Goal: Check status: Check status

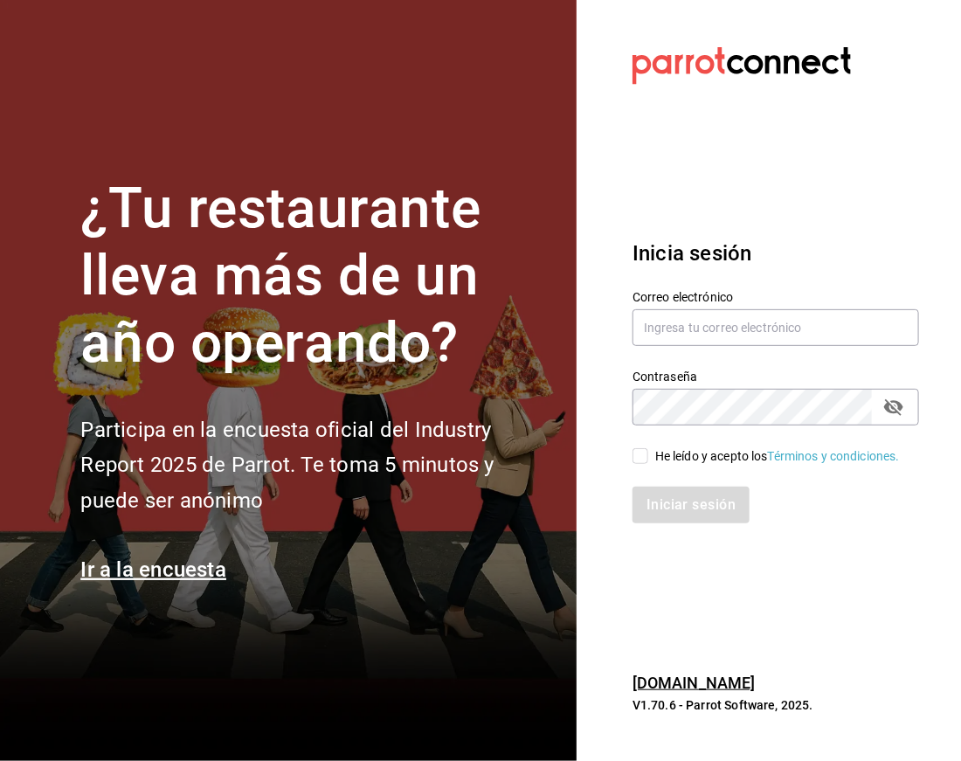
click at [643, 453] on input "He leído y acepto los Términos y condiciones." at bounding box center [640, 456] width 16 height 16
checkbox input "true"
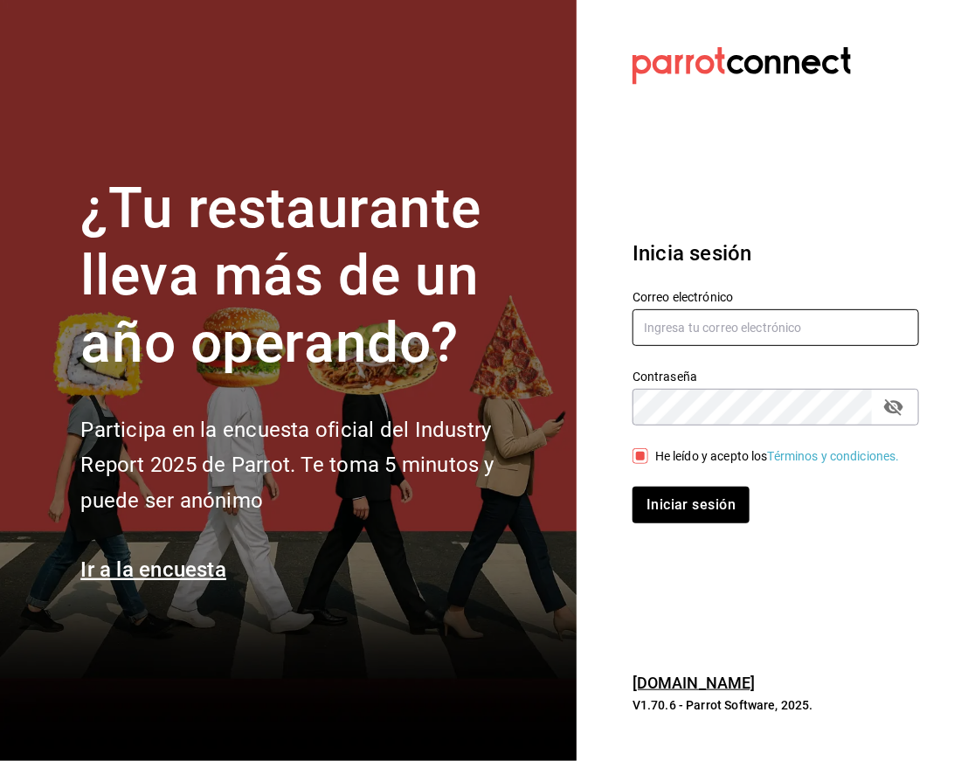
click at [678, 328] on input "text" at bounding box center [775, 327] width 287 height 37
type input "[EMAIL_ADDRESS][DOMAIN_NAME]"
click at [632, 487] on button "Iniciar sesión" at bounding box center [690, 505] width 117 height 37
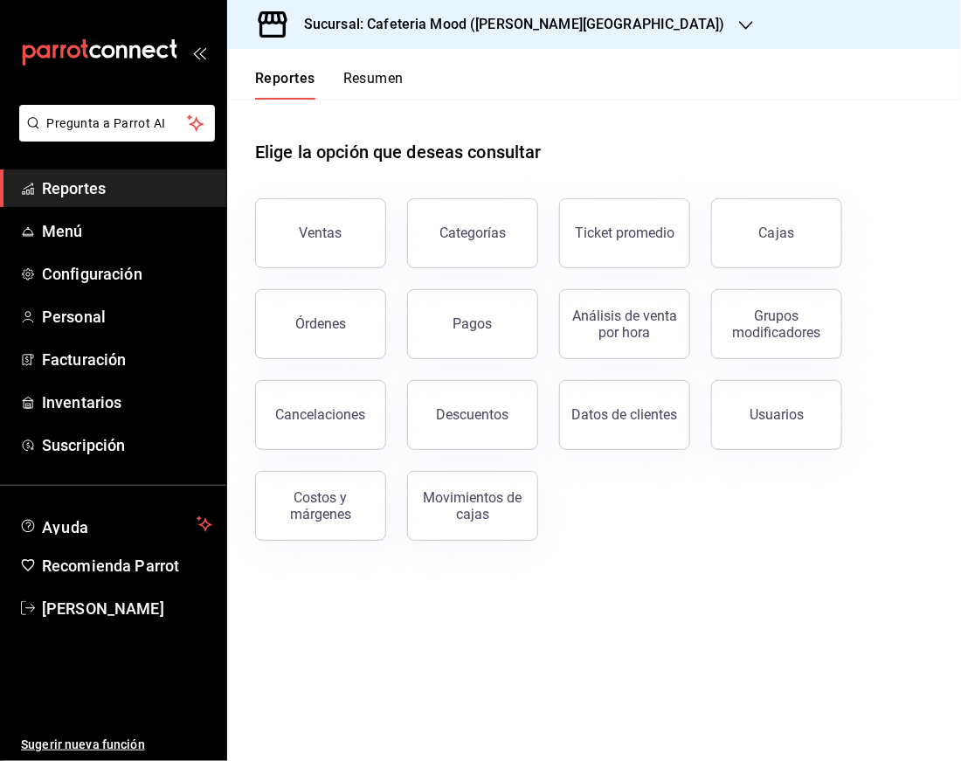
click at [453, 31] on h3 "Sucursal: Cafeteria Mood ([PERSON_NAME][GEOGRAPHIC_DATA])" at bounding box center [507, 24] width 435 height 21
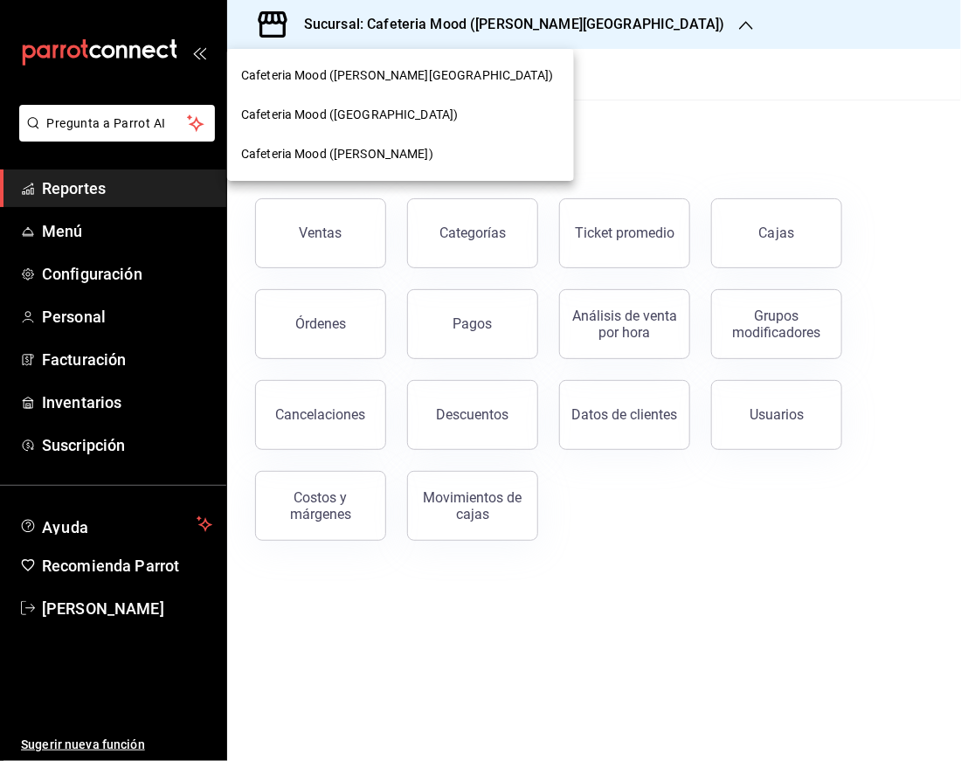
click at [467, 100] on div "Cafeteria Mood ([GEOGRAPHIC_DATA])" at bounding box center [400, 114] width 347 height 39
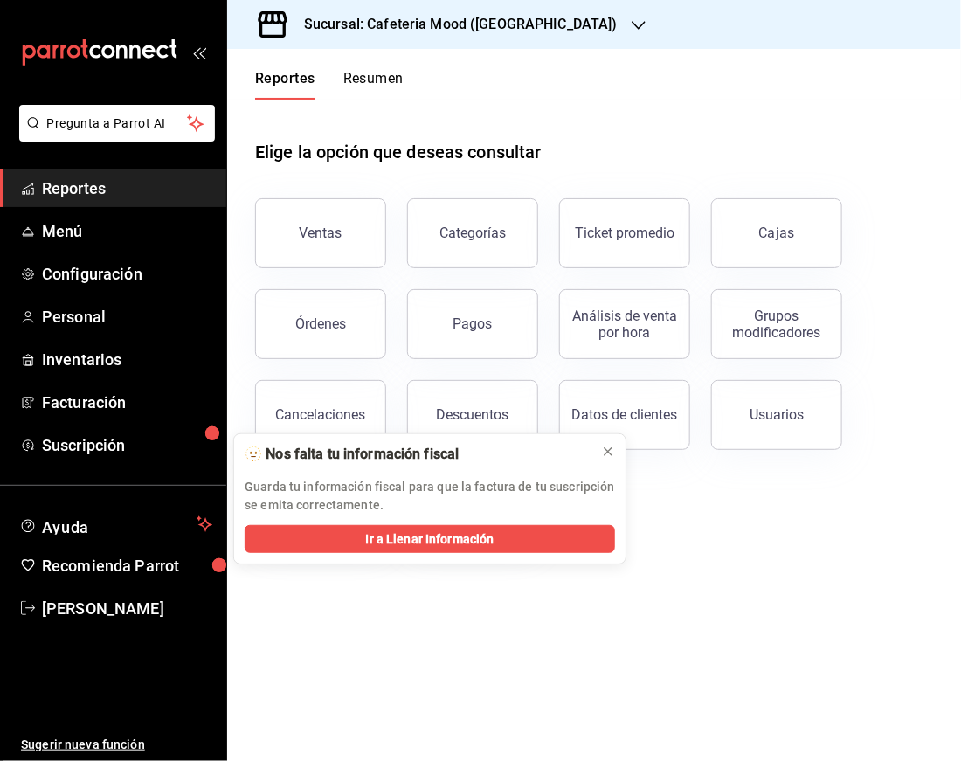
click at [326, 264] on div "Ventas" at bounding box center [310, 222] width 152 height 91
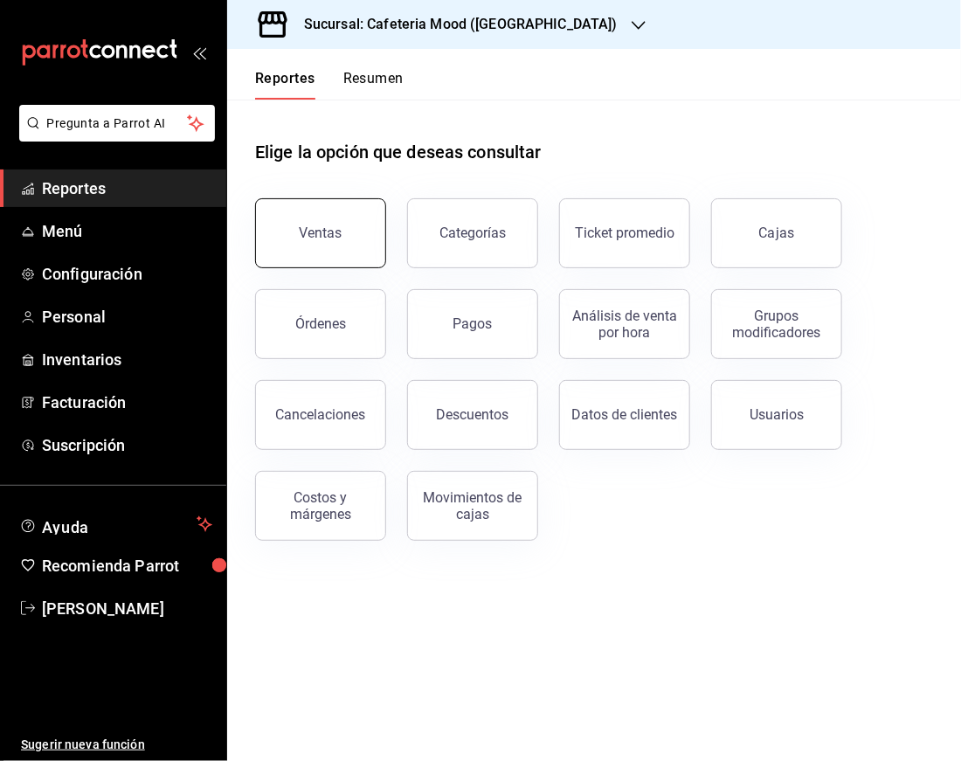
click at [324, 237] on div "Ventas" at bounding box center [321, 233] width 43 height 17
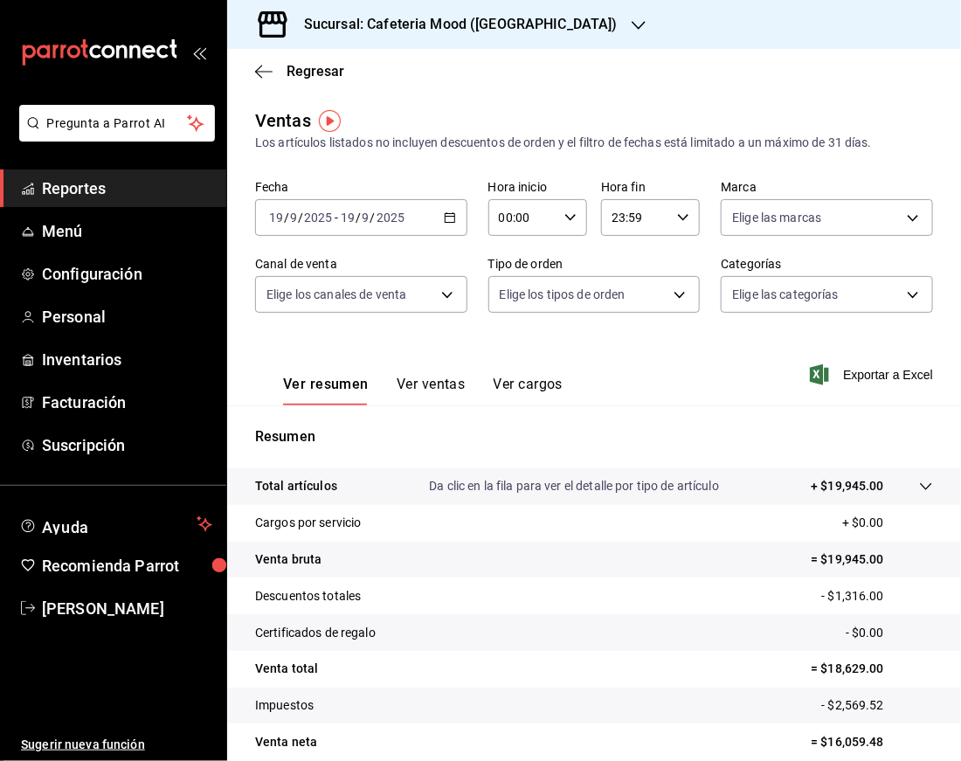
click at [444, 215] on icon "button" at bounding box center [450, 217] width 12 height 12
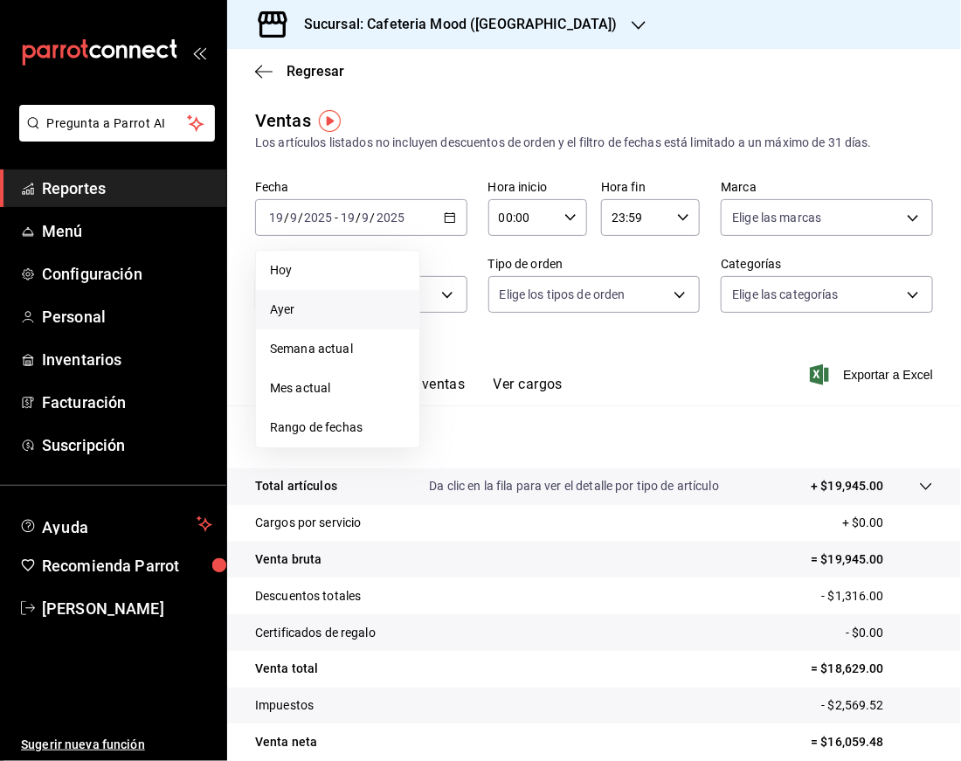
click at [321, 301] on span "Ayer" at bounding box center [337, 310] width 135 height 18
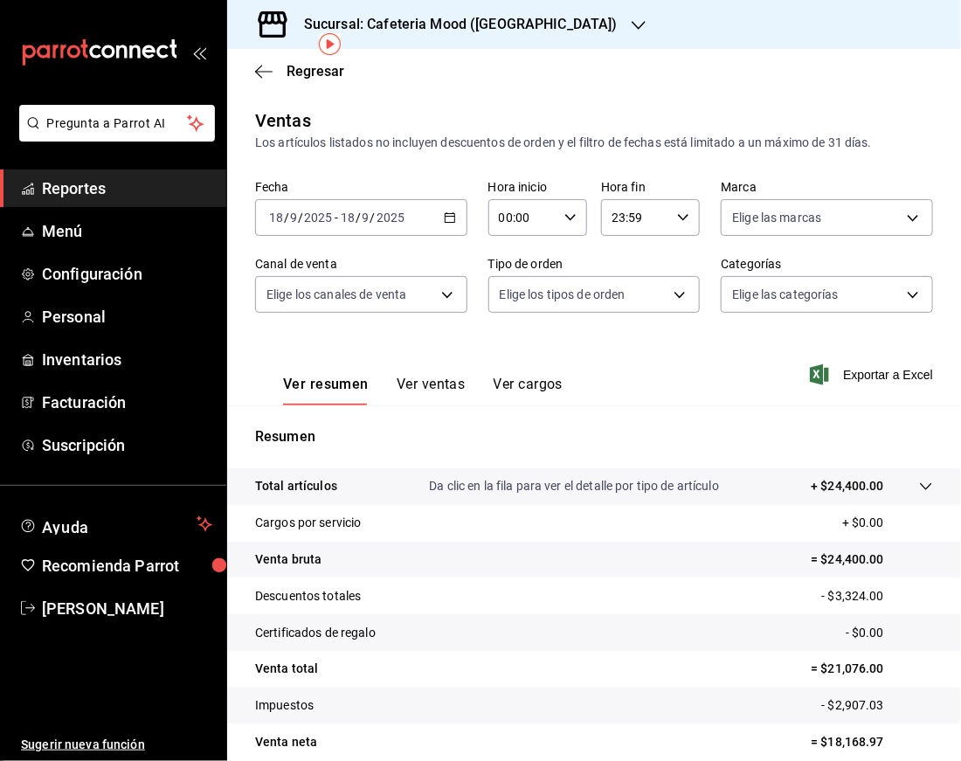
scroll to position [77, 0]
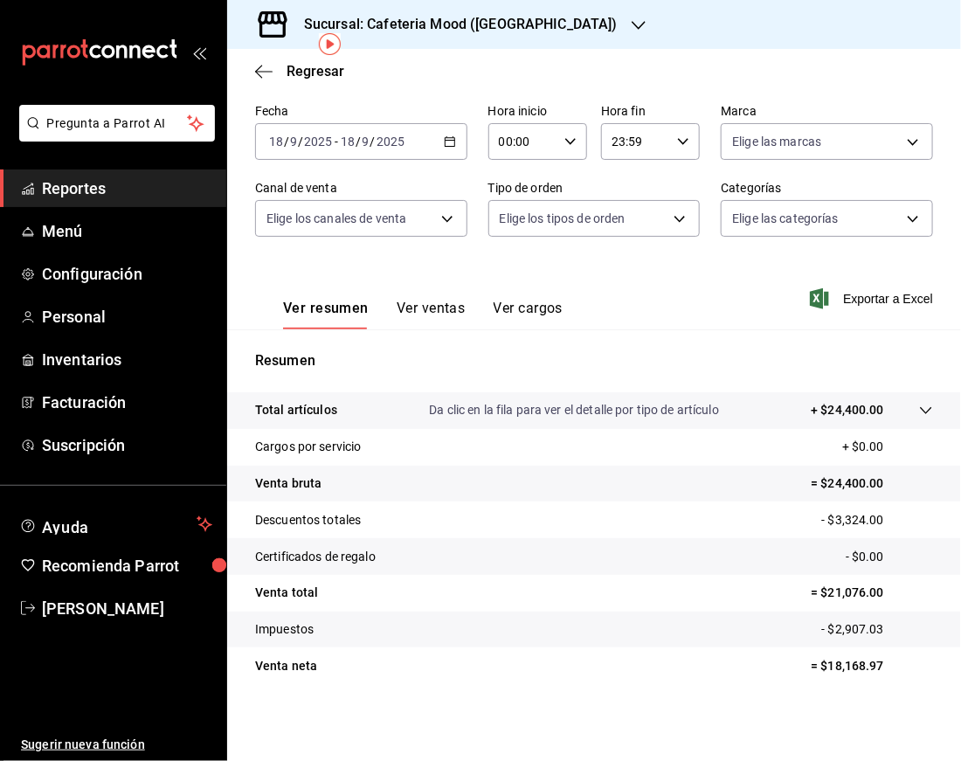
click at [841, 590] on p "= $21,076.00" at bounding box center [872, 593] width 122 height 18
copy p "21,076.00"
click at [555, 10] on div "Sucursal: Cafeteria Mood ([GEOGRAPHIC_DATA])" at bounding box center [446, 24] width 411 height 49
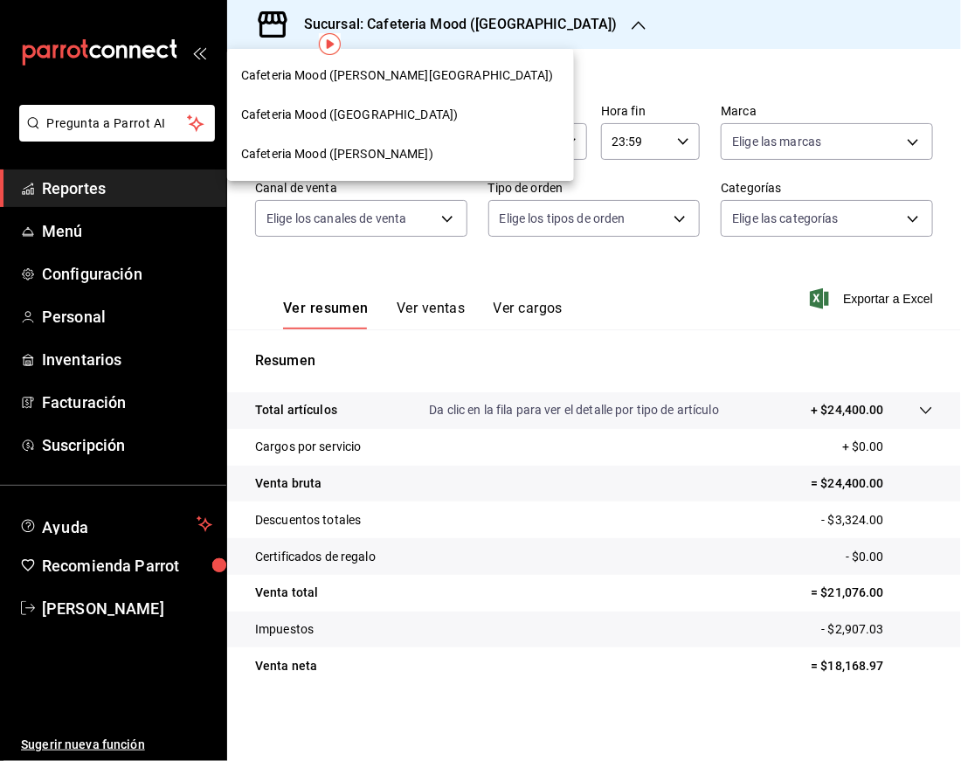
click at [445, 75] on div "Cafeteria Mood ([PERSON_NAME][GEOGRAPHIC_DATA])" at bounding box center [400, 75] width 319 height 18
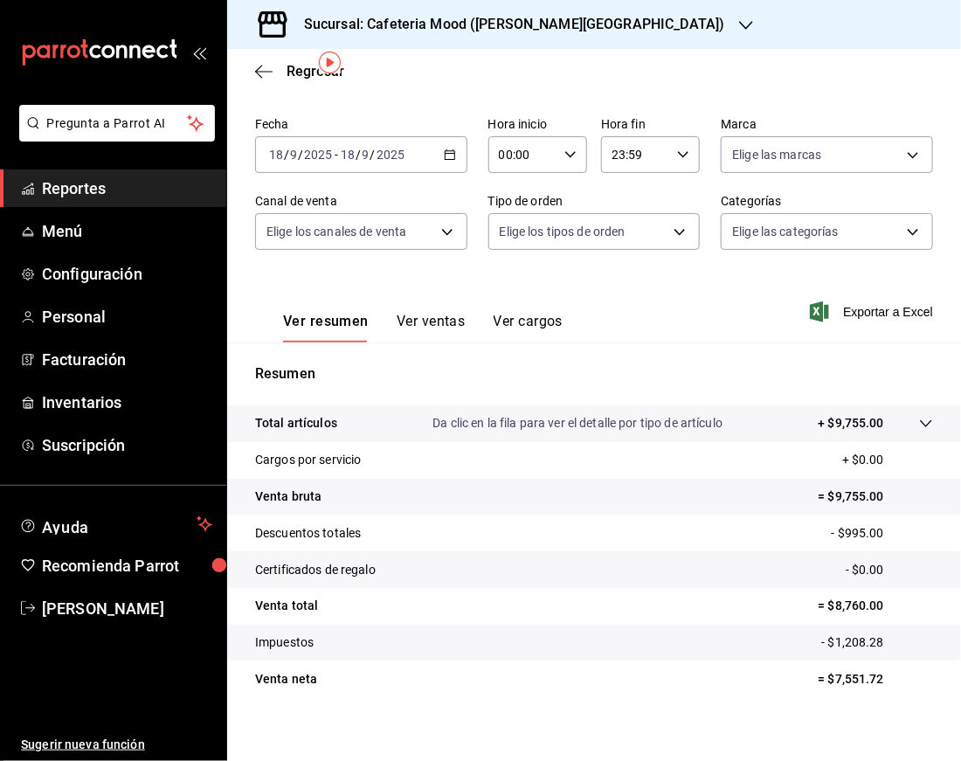
scroll to position [77, 0]
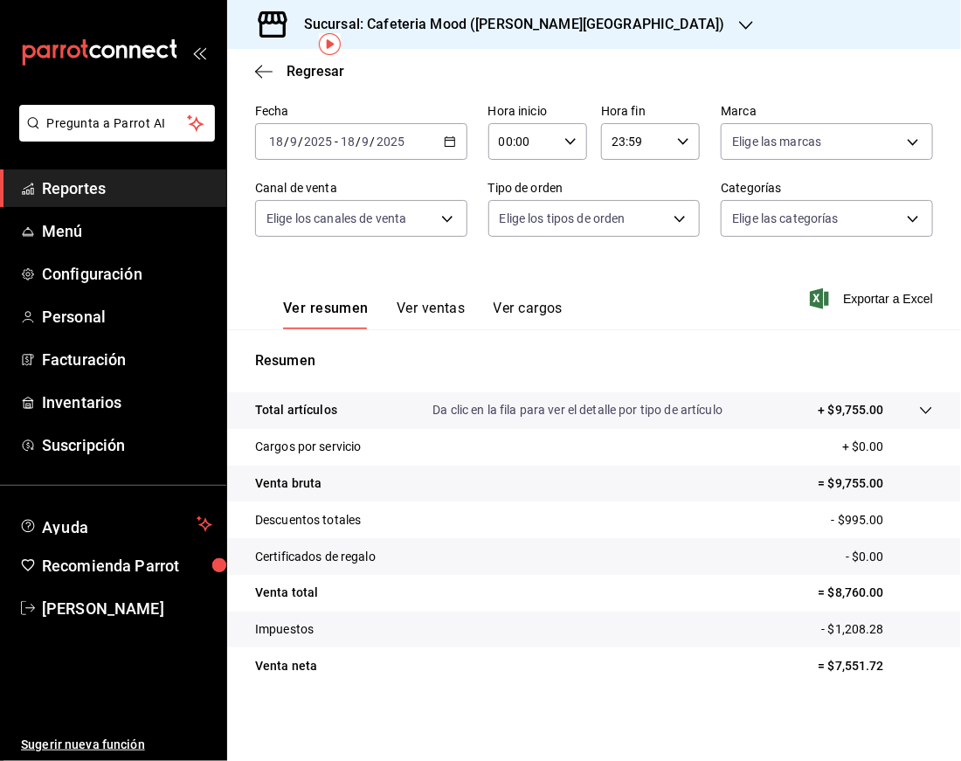
click at [851, 664] on p "= $7,551.72" at bounding box center [876, 666] width 114 height 18
copy p "7,551.72"
click at [554, 21] on h3 "Sucursal: Cafeteria Mood ([PERSON_NAME][GEOGRAPHIC_DATA])" at bounding box center [507, 24] width 435 height 21
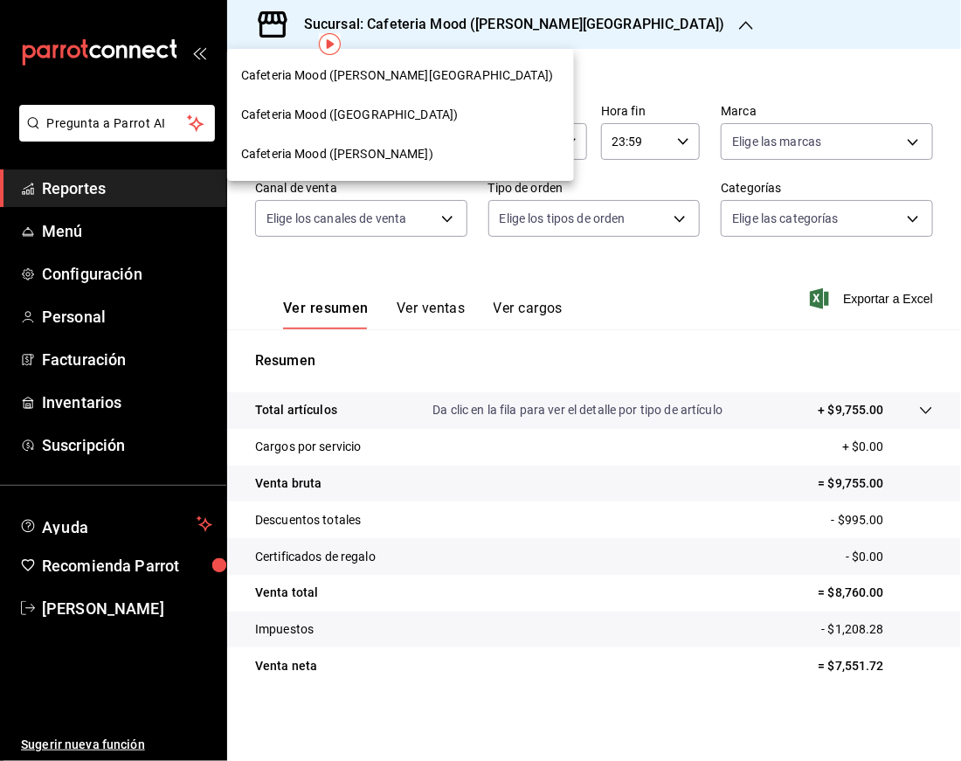
click at [447, 111] on span "Cafeteria Mood ([GEOGRAPHIC_DATA])" at bounding box center [349, 115] width 217 height 18
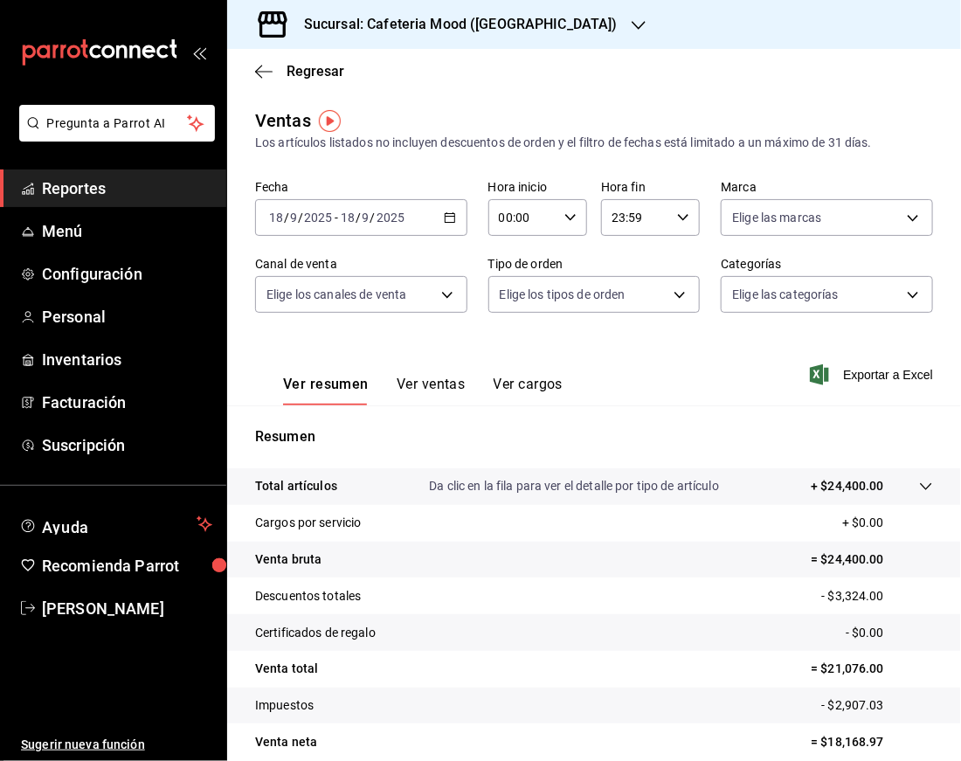
scroll to position [77, 0]
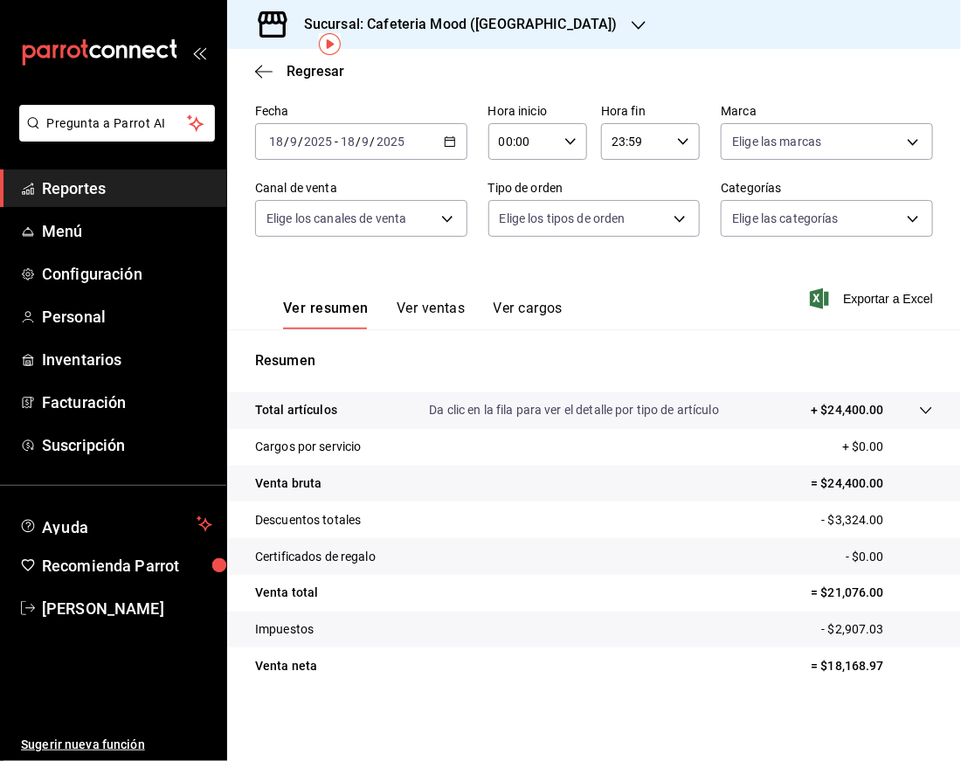
click at [846, 671] on p "= $18,168.97" at bounding box center [872, 666] width 122 height 18
copy p "18,168.97"
click at [473, 19] on h3 "Sucursal: Cafeteria Mood ([GEOGRAPHIC_DATA])" at bounding box center [454, 24] width 328 height 21
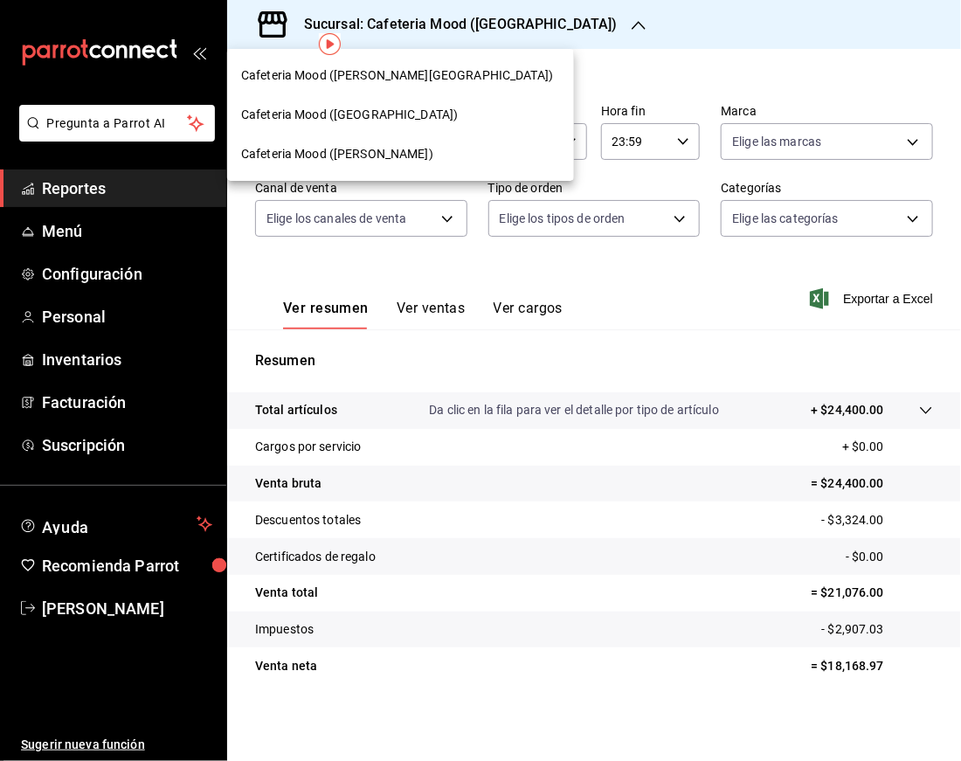
click at [383, 157] on div "Cafeteria Mood ([PERSON_NAME])" at bounding box center [400, 154] width 319 height 18
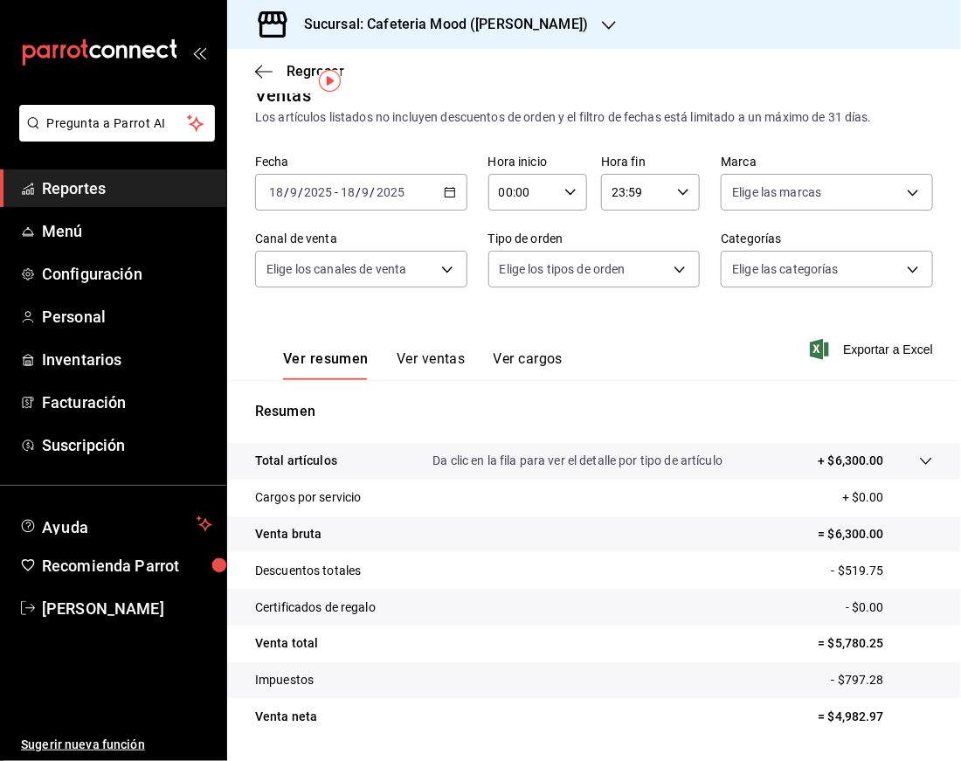
scroll to position [77, 0]
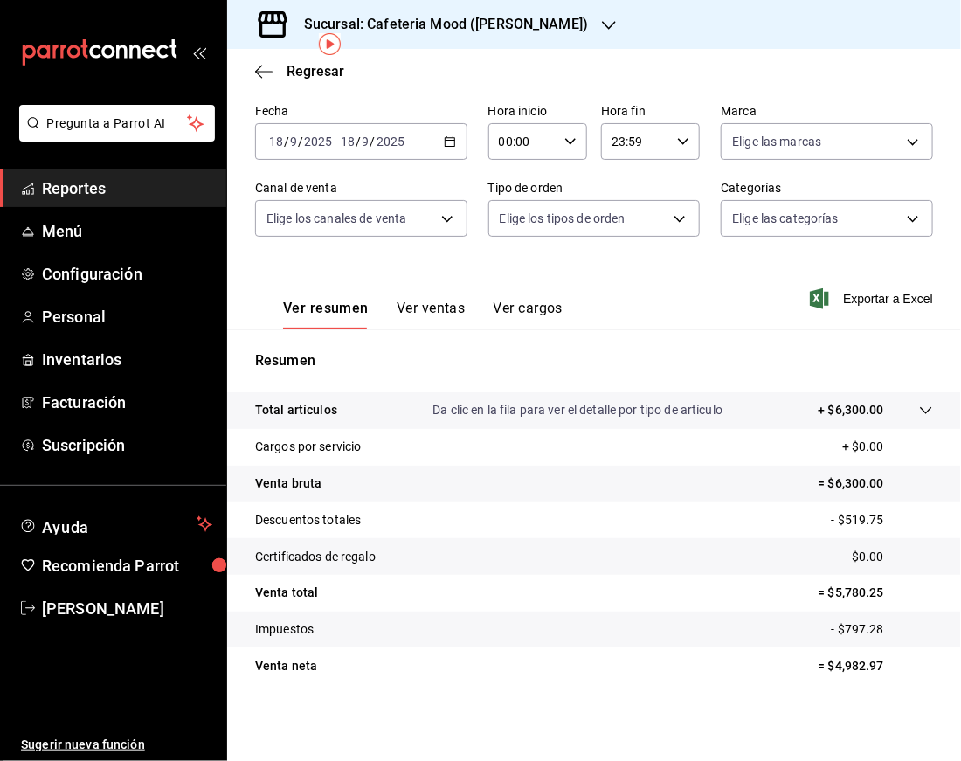
click at [839, 665] on p "= $4,982.97" at bounding box center [876, 666] width 114 height 18
copy p "4,982.97"
